Goal: Navigation & Orientation: Find specific page/section

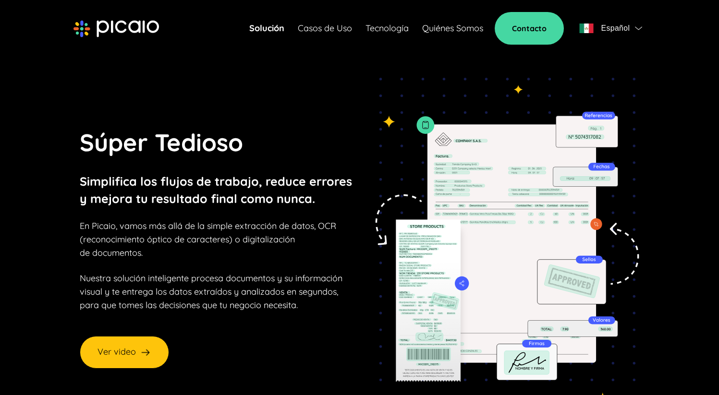
click at [447, 31] on link "Quiénes Somos" at bounding box center [452, 28] width 61 height 13
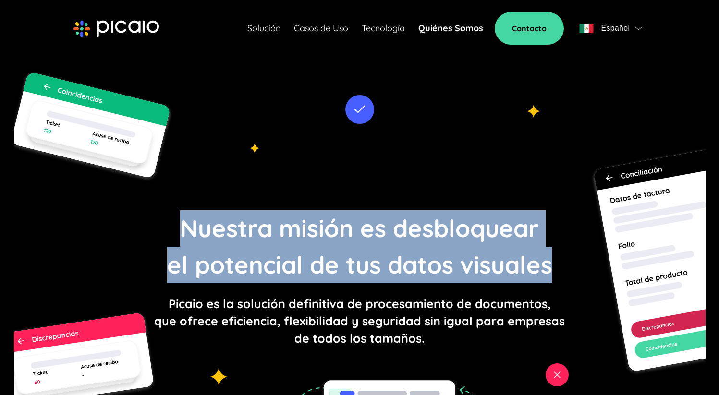
drag, startPoint x: 169, startPoint y: 227, endPoint x: 555, endPoint y: 281, distance: 390.3
click at [555, 281] on div "Nuestra misión es desbloquear el potencial de tus datos visuales Picaio es la s…" at bounding box center [360, 278] width 692 height 479
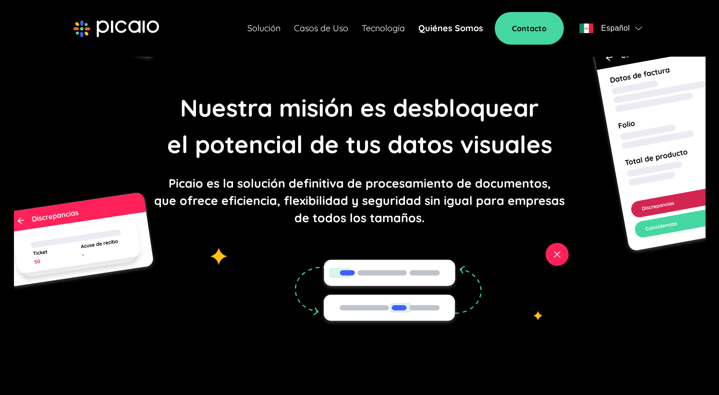
click at [334, 171] on div "Nuestra misión es desbloquear el potencial de tus datos visuales Picaio es la s…" at bounding box center [360, 158] width 692 height 479
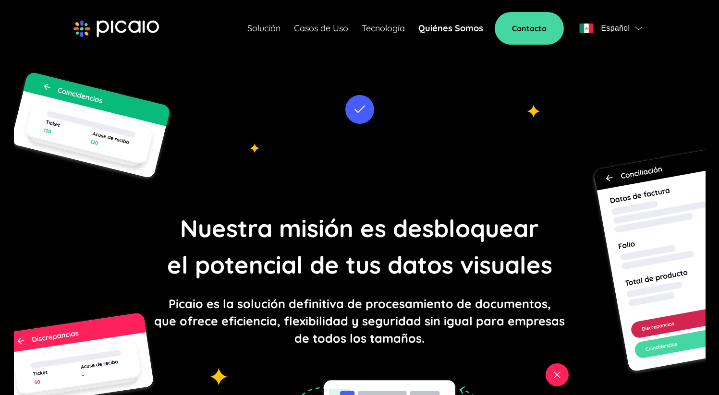
click at [147, 46] on header "Solución Casos de Uso Tecnología Quiénes Somos Contacto Español" at bounding box center [360, 28] width 692 height 57
click at [134, 29] on img at bounding box center [116, 28] width 86 height 17
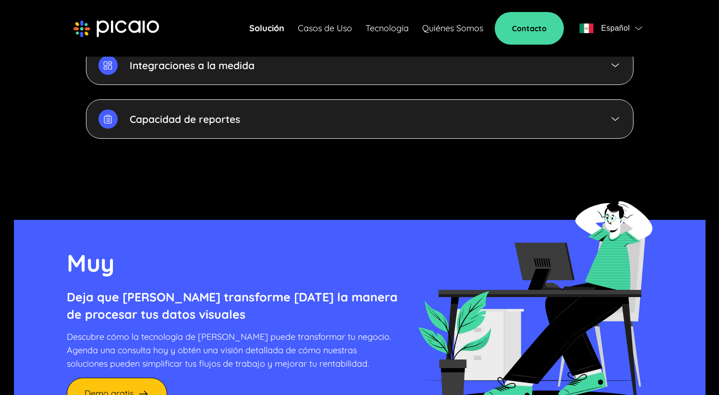
scroll to position [2653, 0]
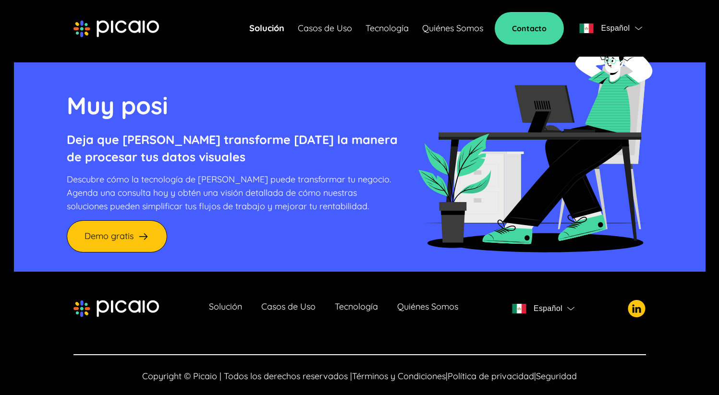
click at [455, 34] on link "Quiénes Somos" at bounding box center [452, 28] width 61 height 13
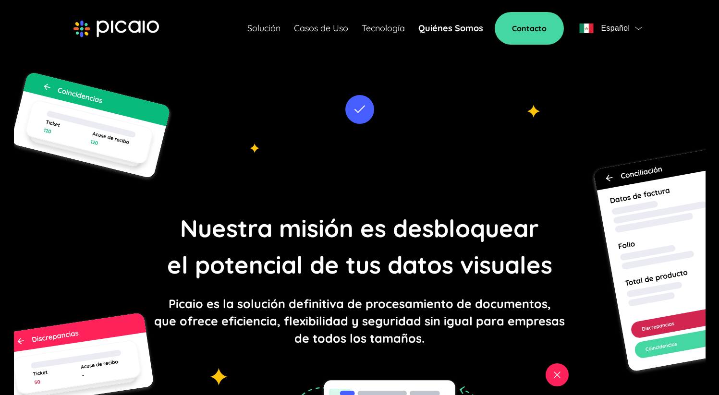
click at [142, 31] on img at bounding box center [116, 28] width 86 height 17
